Goal: Task Accomplishment & Management: Manage account settings

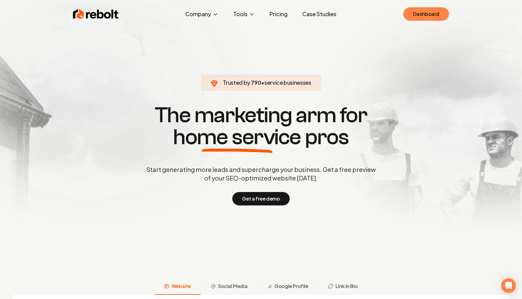
click at [420, 16] on link "Dashboard" at bounding box center [426, 13] width 46 height 13
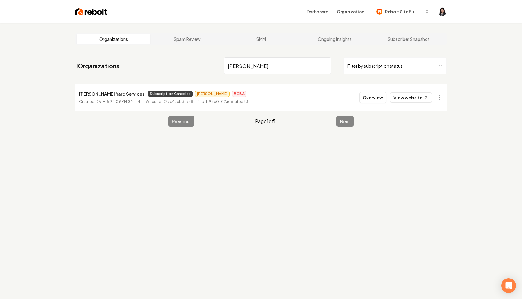
type input "[PERSON_NAME]"
click at [441, 100] on html "Dashboard Organization Rebolt Site Builder Organizations Spam Review SMM Ongoin…" at bounding box center [261, 149] width 522 height 299
click at [435, 149] on link "View in Stripe" at bounding box center [424, 150] width 39 height 10
drag, startPoint x: 122, startPoint y: 95, endPoint x: 75, endPoint y: 94, distance: 47.0
click at [75, 94] on main "Organizations Spam Review SMM Ongoing Insights Subscriber Snapshot 1 Organizati…" at bounding box center [261, 79] width 390 height 113
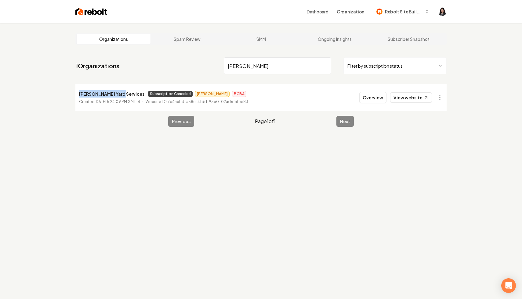
copy p "[PERSON_NAME] Yard Services"
click at [325, 65] on input "[PERSON_NAME]" at bounding box center [277, 65] width 107 height 17
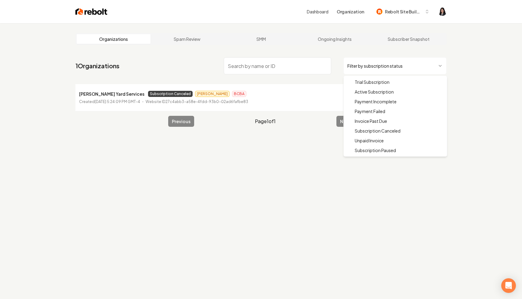
click at [367, 65] on html "Dashboard Organization Rebolt Site Builder Organizations Spam Review SMM Ongoin…" at bounding box center [261, 149] width 522 height 299
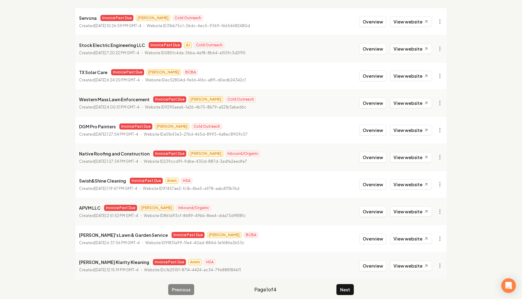
scroll to position [82, 0]
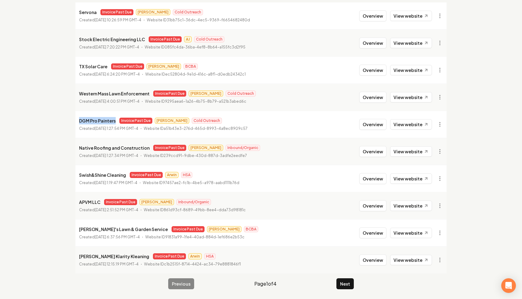
drag, startPoint x: 115, startPoint y: 120, endPoint x: 67, endPoint y: 117, distance: 48.3
click at [67, 117] on main "Organizations Spam Review SMM Ongoing Insights Subscriber Snapshot 33 Organizat…" at bounding box center [261, 120] width 390 height 358
copy p "DGM Pro Painters"
click at [438, 121] on html "Dashboard Organization Rebolt Site Builder Organizations Spam Review SMM Ongoin…" at bounding box center [261, 67] width 522 height 299
click at [418, 178] on link "View in Stripe" at bounding box center [424, 177] width 39 height 10
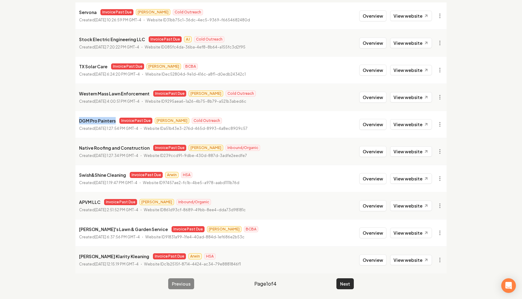
click at [343, 285] on button "Next" at bounding box center [344, 283] width 17 height 11
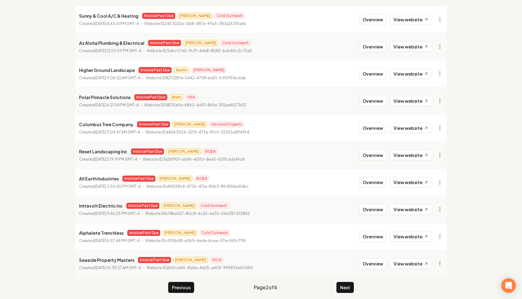
scroll to position [82, 0]
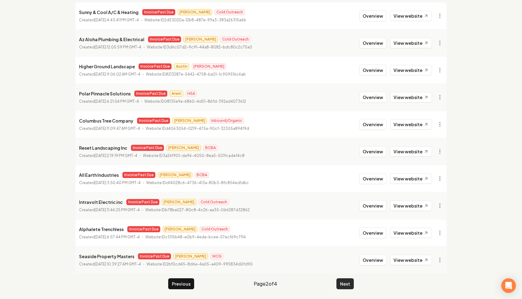
click at [341, 285] on button "Next" at bounding box center [344, 283] width 17 height 11
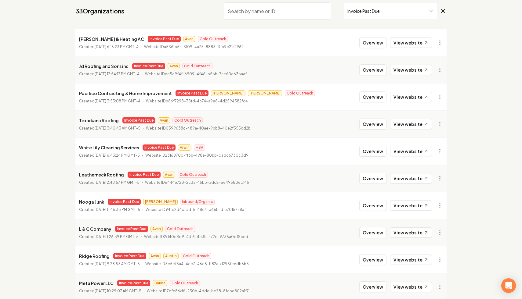
scroll to position [44, 0]
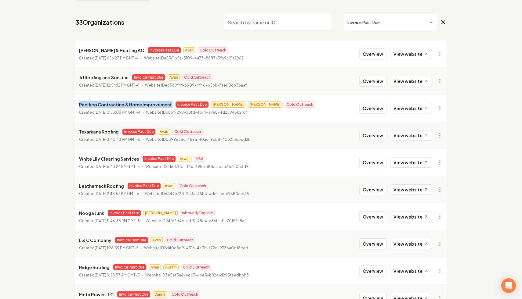
drag, startPoint x: 169, startPoint y: 106, endPoint x: 72, endPoint y: 104, distance: 97.6
click at [72, 104] on main "Organizations Spam Review SMM Ongoing Insights Subscriber Snapshot 33 Organizat…" at bounding box center [261, 159] width 390 height 358
copy p "Pacifico Contracting & Home Improvement"
click at [441, 107] on html "Dashboard Organization Rebolt Site Builder Organizations Spam Review SMM Ongoin…" at bounding box center [261, 105] width 522 height 299
click at [430, 160] on link "View in Stripe" at bounding box center [424, 161] width 39 height 10
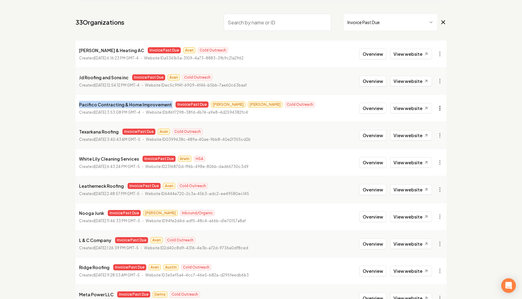
click at [440, 107] on html "Dashboard Organization Rebolt Site Builder Organizations Spam Review SMM Ongoin…" at bounding box center [261, 105] width 522 height 299
click at [432, 160] on link "View in Stripe" at bounding box center [424, 161] width 39 height 10
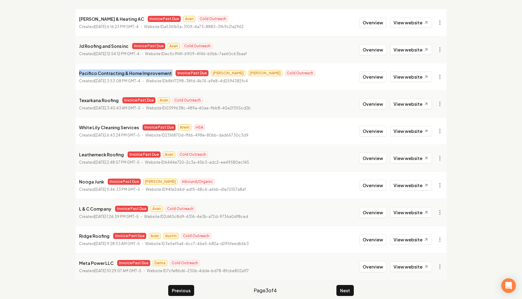
scroll to position [82, 0]
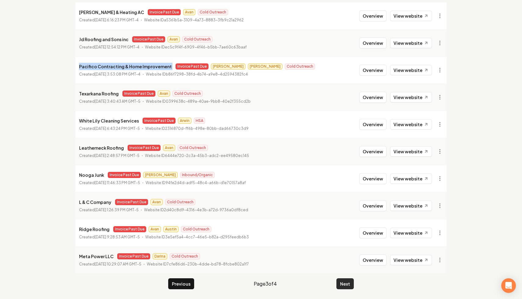
click at [350, 289] on button "Next" at bounding box center [344, 283] width 17 height 11
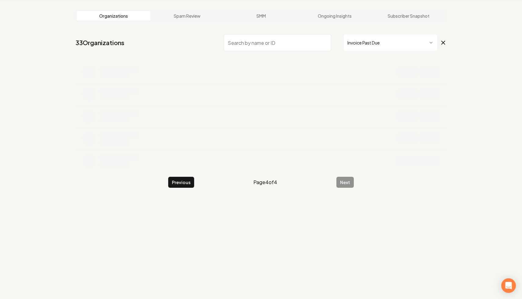
scroll to position [23, 0]
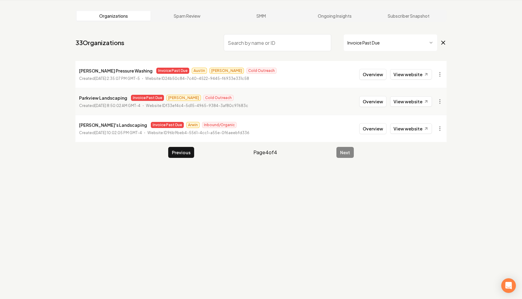
click at [280, 42] on input "search" at bounding box center [277, 42] width 107 height 17
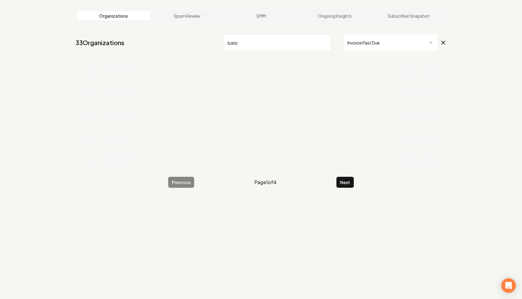
type input "luxio"
click at [443, 43] on icon at bounding box center [442, 42] width 3 height 3
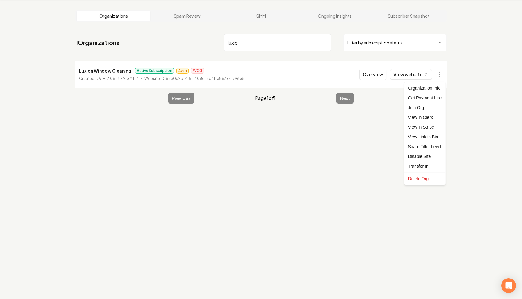
click at [440, 76] on html "Dashboard Organization Rebolt Site Builder Organizations Spam Review SMM Ongoin…" at bounding box center [261, 126] width 522 height 299
click at [429, 127] on link "View in Stripe" at bounding box center [424, 127] width 39 height 10
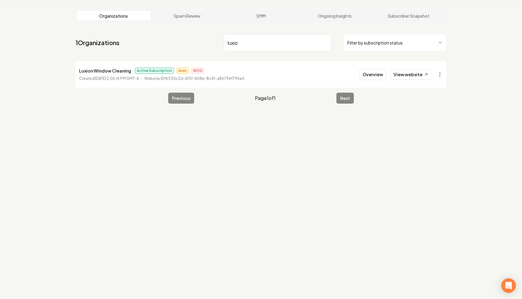
click at [127, 72] on p "Luxion Window Cleaning" at bounding box center [105, 70] width 52 height 7
drag, startPoint x: 130, startPoint y: 72, endPoint x: 57, endPoint y: 70, distance: 72.6
click at [57, 70] on div "Organizations Spam Review SMM Ongoing Insights Subscriber Snapshot 1 Organizati…" at bounding box center [261, 149] width 522 height 299
copy p "Luxion Window Cleaning"
